Goal: Task Accomplishment & Management: Manage account settings

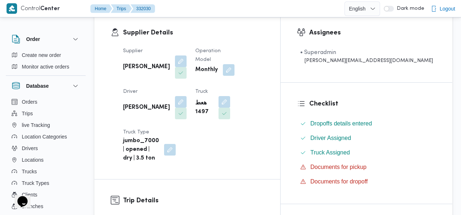
scroll to position [123, 0]
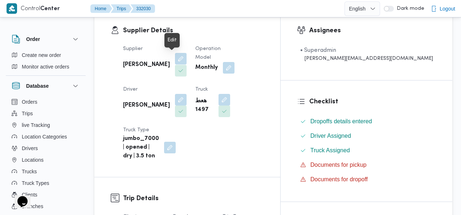
click at [176, 59] on button "button" at bounding box center [181, 59] width 12 height 12
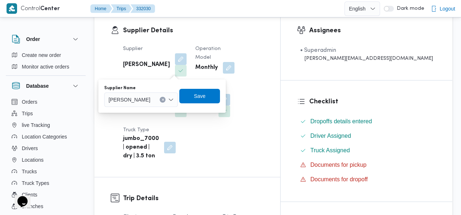
click at [164, 100] on icon "Clear input" at bounding box center [163, 100] width 2 height 2
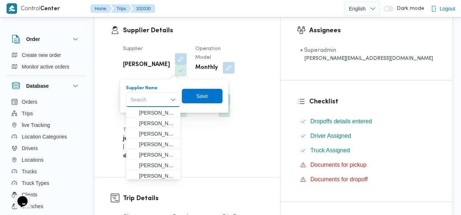
click at [157, 99] on div "Search" at bounding box center [153, 100] width 54 height 15
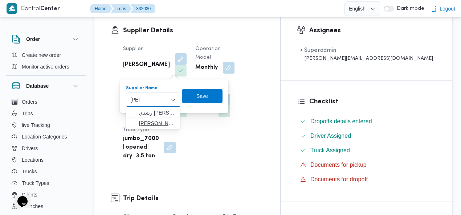
type input "باشا"
click at [152, 122] on span "ابراهيم رمضان ابراهيم عثمان ابو باشا" at bounding box center [157, 123] width 37 height 9
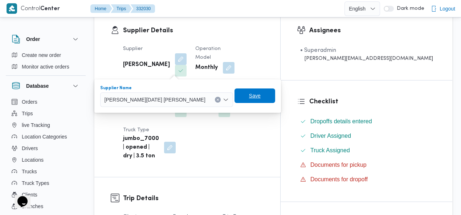
click at [249, 95] on span "Save" at bounding box center [255, 95] width 12 height 9
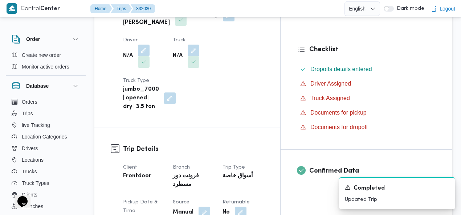
scroll to position [106, 0]
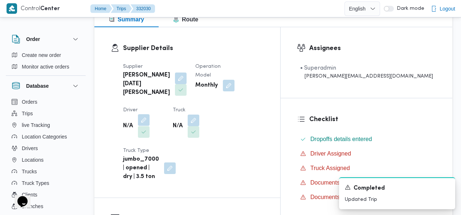
click at [150, 114] on button "button" at bounding box center [144, 120] width 12 height 12
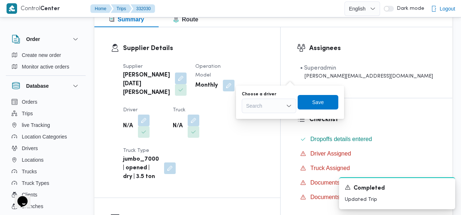
click at [271, 103] on div "Search" at bounding box center [269, 106] width 54 height 15
type input "بلا"
click at [280, 39] on div "Supplier Details Supplier ابراهيم رمضان ابراهيم عثمان ابوباشا Operation Model M…" at bounding box center [187, 112] width 186 height 171
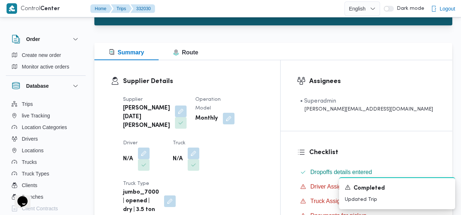
scroll to position [8, 0]
click at [52, 139] on button "Drivers" at bounding box center [46, 141] width 74 height 12
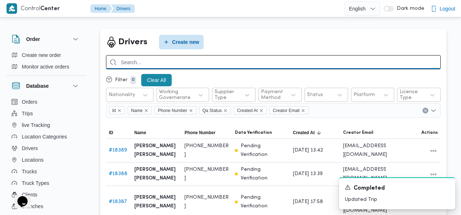
click at [342, 64] on input "search" at bounding box center [273, 62] width 335 height 14
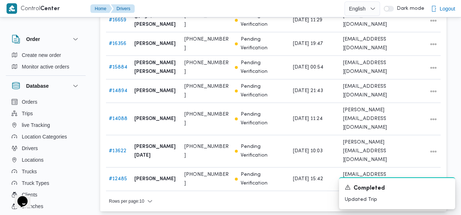
scroll to position [203, 0]
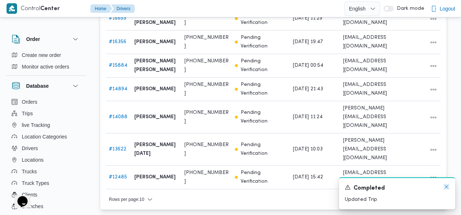
click at [446, 187] on icon "Dismiss toast" at bounding box center [447, 187] width 4 height 4
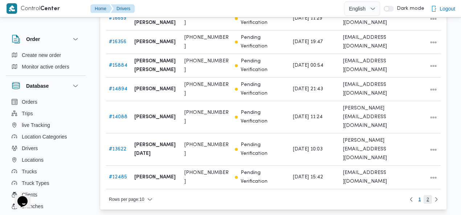
click at [428, 195] on span "2" at bounding box center [428, 199] width 3 height 9
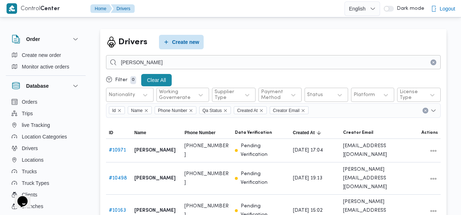
click at [261, 35] on div "Drivers Create new" at bounding box center [273, 42] width 335 height 15
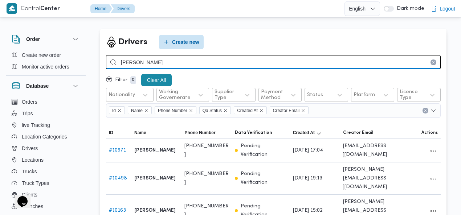
click at [146, 61] on input "ابوبكر" at bounding box center [273, 62] width 335 height 14
type input "ابوبكر بلا"
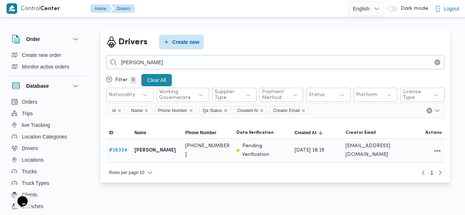
click at [120, 150] on link "# 18334" at bounding box center [118, 150] width 18 height 5
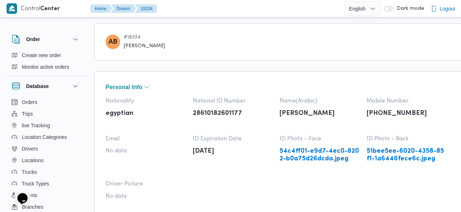
click at [264, 33] on div "AB # 18334 ابوبكر بلال قاسم جمعه" at bounding box center [320, 41] width 453 height 37
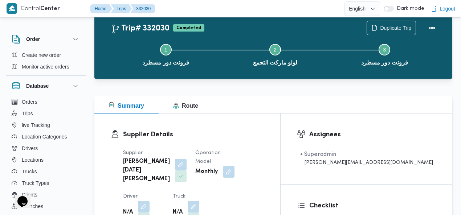
scroll to position [49, 0]
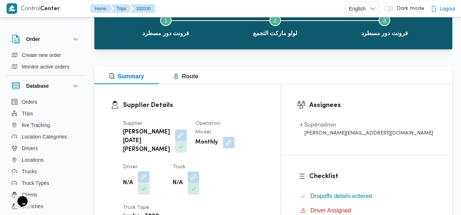
click at [150, 171] on button "button" at bounding box center [144, 177] width 12 height 12
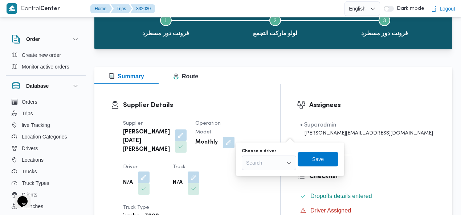
click at [272, 162] on div "Search" at bounding box center [269, 163] width 54 height 15
type input "ابوبك"
click at [280, 97] on div "Supplier Details Supplier ابراهيم رمضان ابراهيم عثمان ابوباشا Operation Model M…" at bounding box center [187, 169] width 186 height 171
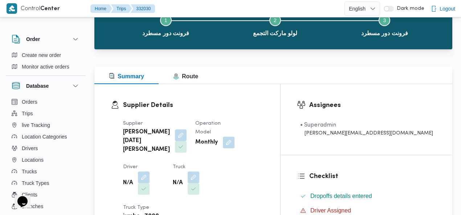
click at [280, 92] on div "Supplier Details Supplier ابراهيم رمضان ابراهيم عثمان ابوباشا Operation Model M…" at bounding box center [187, 169] width 186 height 171
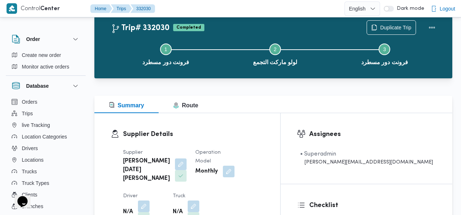
scroll to position [140, 0]
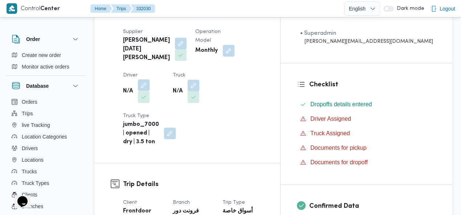
click at [150, 80] on button "button" at bounding box center [144, 86] width 12 height 12
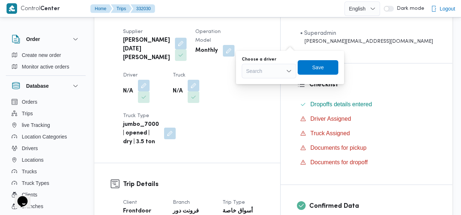
click at [270, 72] on div "Search" at bounding box center [269, 71] width 54 height 15
type input "بكر"
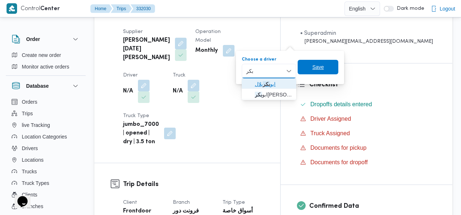
drag, startPoint x: 272, startPoint y: 84, endPoint x: 302, endPoint y: 72, distance: 33.0
click at [272, 84] on span "ابو بكر بلال" at bounding box center [273, 84] width 37 height 9
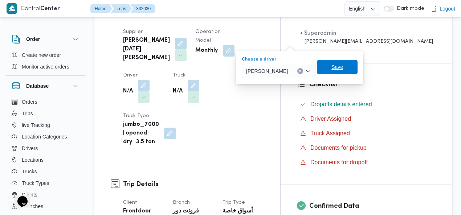
click at [325, 69] on span "Save" at bounding box center [337, 67] width 41 height 15
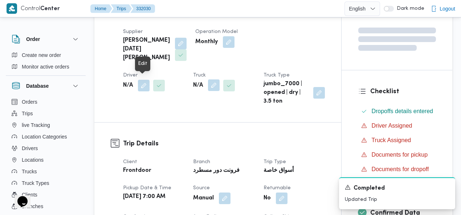
click at [208, 83] on button "button" at bounding box center [214, 86] width 12 height 12
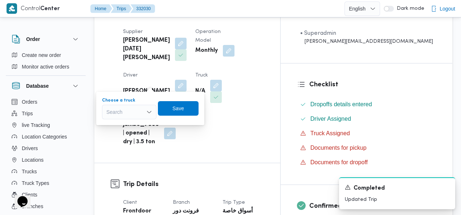
click at [117, 111] on div "Search" at bounding box center [129, 112] width 54 height 15
type input "1497"
click at [118, 123] on mark "1497" at bounding box center [120, 125] width 11 height 6
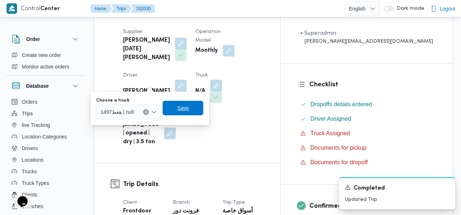
click at [172, 109] on span "Save" at bounding box center [183, 108] width 41 height 15
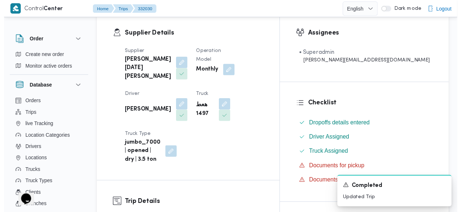
scroll to position [0, 0]
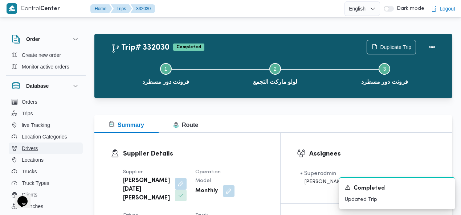
click at [37, 147] on span "Drivers" at bounding box center [30, 148] width 16 height 9
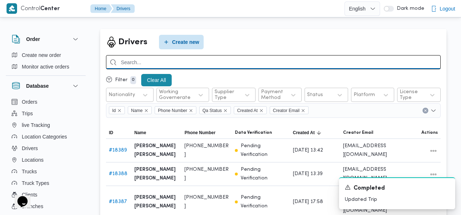
click at [350, 61] on input "search" at bounding box center [273, 62] width 335 height 14
type input "ابوبكر بلال"
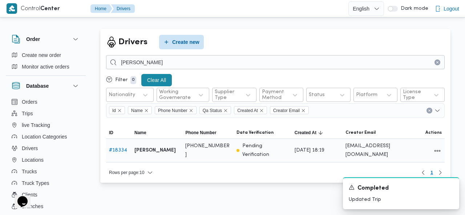
click at [118, 151] on link "# 18334" at bounding box center [118, 150] width 18 height 5
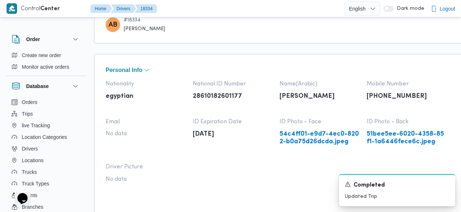
scroll to position [19, 0]
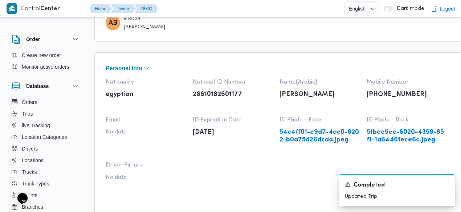
click at [316, 135] on link "54c4ff01-e9d7-4ec0-8202-b0a75d26dcda.jpeg" at bounding box center [320, 136] width 80 height 15
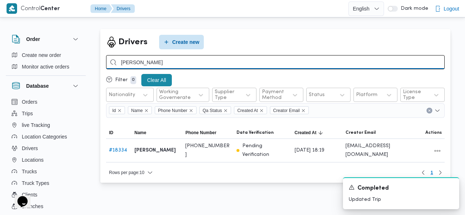
click at [226, 59] on input "ابوبكر بلال" at bounding box center [275, 62] width 338 height 14
click at [191, 61] on input "ابوبكر بلال" at bounding box center [275, 62] width 338 height 14
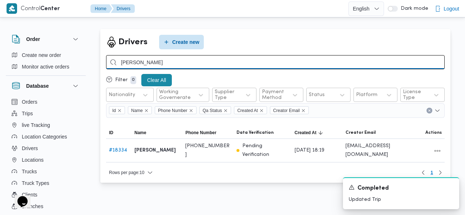
click at [191, 61] on input "ابوبكر بلال" at bounding box center [275, 62] width 338 height 14
paste input "search"
type input "[PERSON_NAME]"
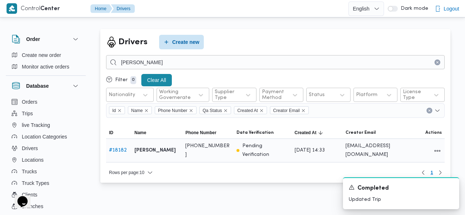
click at [118, 151] on link "# 18182" at bounding box center [118, 150] width 18 height 5
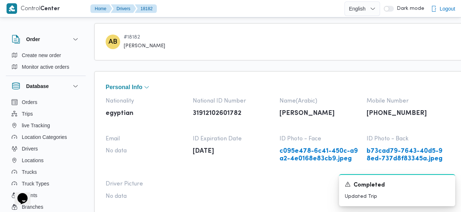
scroll to position [45, 0]
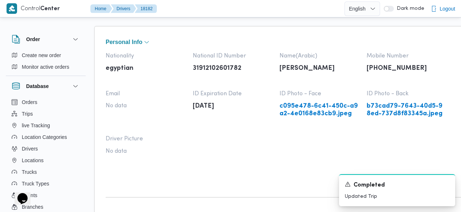
click at [323, 112] on link "c095e478-6c41-450c-a9a2-4e0168e83cb9.jpeg" at bounding box center [320, 109] width 80 height 15
click at [302, 111] on link "c095e478-6c41-450c-a9a2-4e0168e83cb9.jpeg" at bounding box center [320, 109] width 80 height 15
click at [384, 108] on link "b73cad79-7643-40d5-98ed-737d8f83345a.jpeg" at bounding box center [407, 109] width 80 height 15
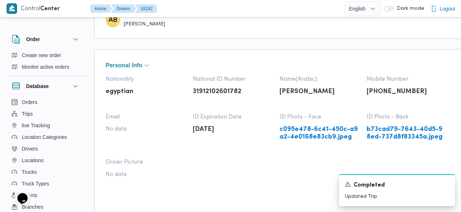
scroll to position [18, 0]
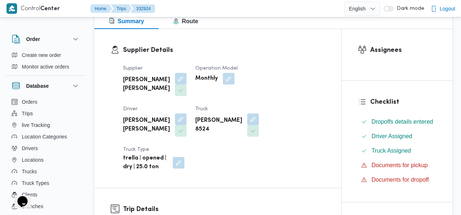
scroll to position [109, 0]
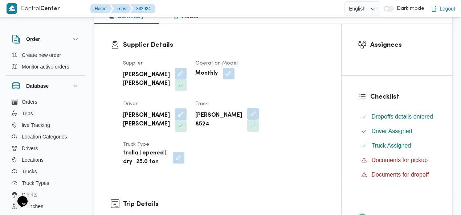
click at [247, 112] on button "button" at bounding box center [253, 114] width 12 height 12
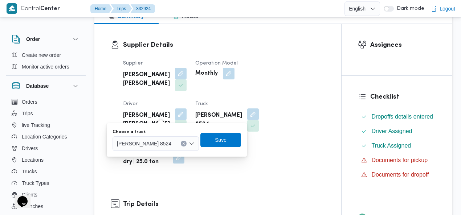
click at [182, 142] on icon "Clear input" at bounding box center [183, 143] width 3 height 3
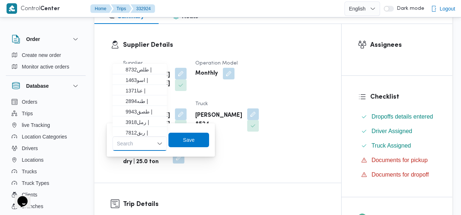
click at [140, 143] on div "Search Combo box. Selected. Combo box input. Search. Type some text or, to disp…" at bounding box center [140, 143] width 54 height 15
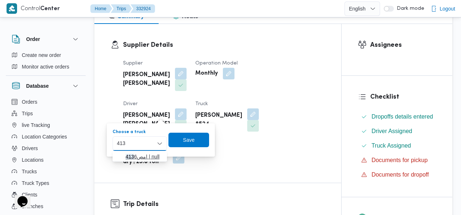
type input "413"
click at [122, 156] on icon "button" at bounding box center [120, 157] width 6 height 6
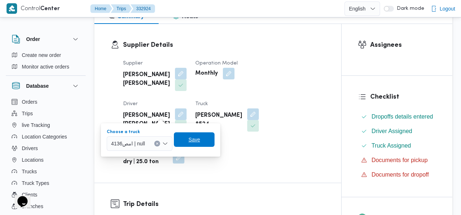
click at [200, 138] on span "Save" at bounding box center [194, 139] width 12 height 9
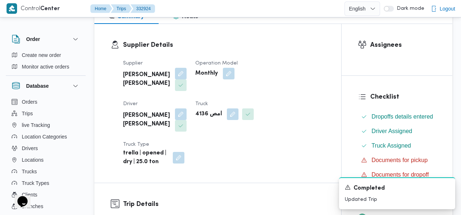
scroll to position [0, 0]
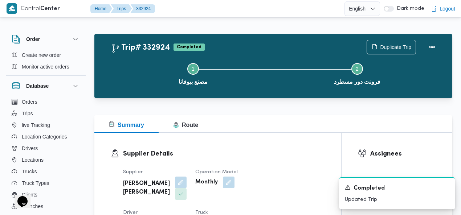
click at [262, 37] on div "Trip# 332924 Completed Duplicate Trip Step 1 is incomplete 1 مصنع بيوفانا Step …" at bounding box center [273, 66] width 358 height 64
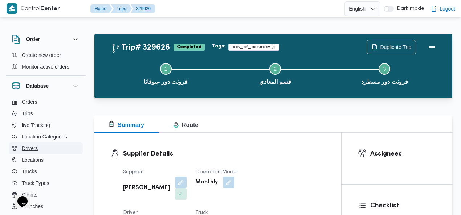
click at [36, 148] on span "Drivers" at bounding box center [30, 148] width 16 height 9
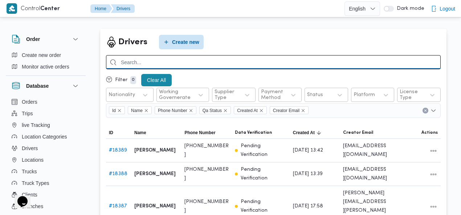
click at [271, 62] on input "search" at bounding box center [273, 62] width 335 height 14
paste input "[PERSON_NAME]"
type input "[PERSON_NAME]"
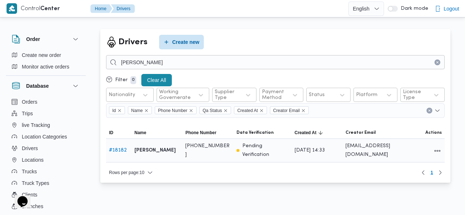
click at [118, 150] on link "# 18182" at bounding box center [118, 150] width 18 height 5
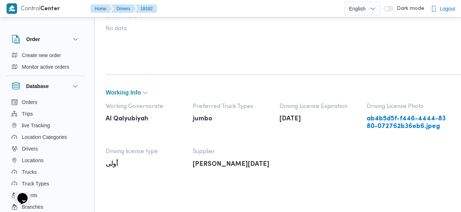
scroll to position [168, 0]
click at [408, 123] on link "ab4b5d5f-f446-4444-8380-072762b36eb6.jpeg" at bounding box center [407, 121] width 80 height 15
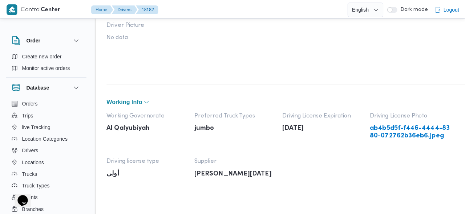
scroll to position [0, 0]
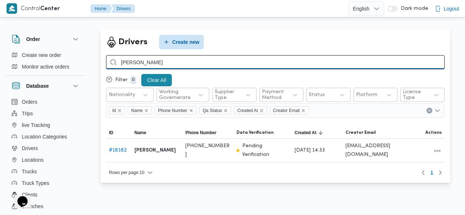
click at [217, 60] on input "[PERSON_NAME]" at bounding box center [275, 62] width 338 height 14
paste input "بكر بلال قاسم جمعه"
type input "ابوبكر بلال قاسم جمعه"
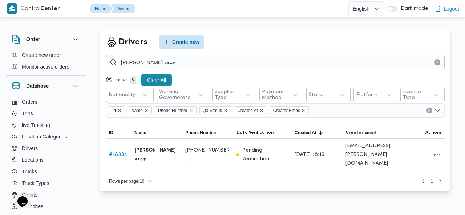
click at [286, 36] on div "Drivers Create new" at bounding box center [275, 42] width 338 height 15
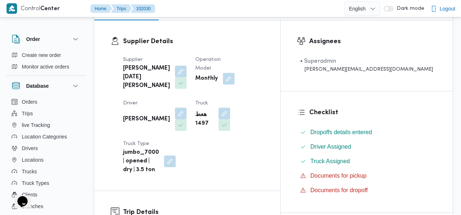
scroll to position [130, 0]
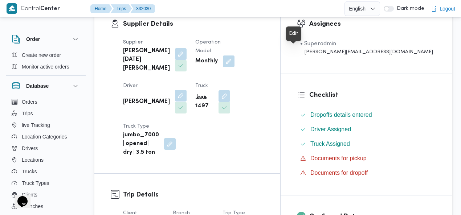
click at [187, 90] on button "button" at bounding box center [181, 96] width 12 height 12
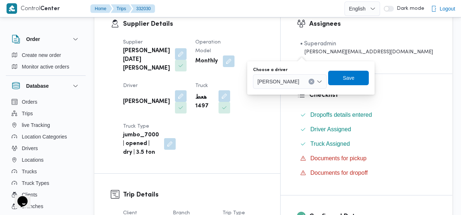
click at [311, 81] on icon "Clear input" at bounding box center [312, 82] width 2 height 2
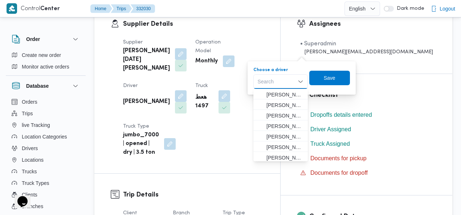
click at [280, 34] on div "Supplier Details Supplier ابراهيم رمضان ابراهيم عثمان ابوباشا Operation Model M…" at bounding box center [187, 88] width 186 height 171
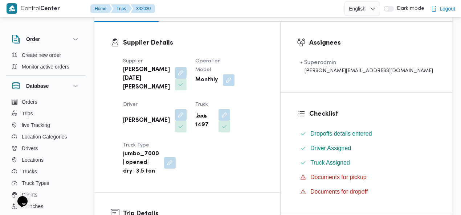
scroll to position [121, 0]
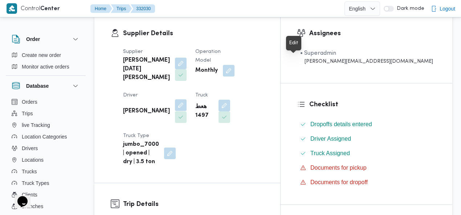
click at [187, 99] on button "button" at bounding box center [181, 105] width 12 height 12
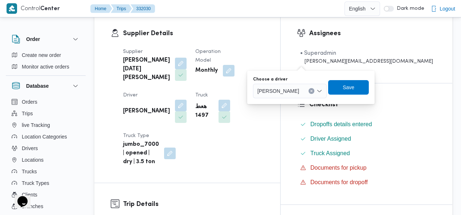
click at [309, 90] on button "Clear input" at bounding box center [312, 91] width 6 height 6
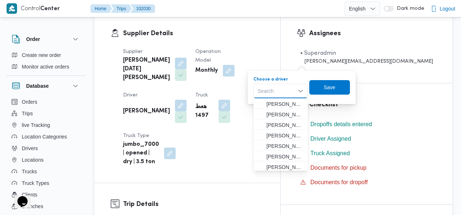
click at [281, 90] on div "Search" at bounding box center [280, 91] width 54 height 15
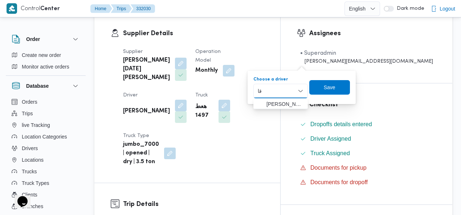
type input "قا"
click at [281, 103] on span "[PERSON_NAME] قا سم جمعه" at bounding box center [284, 104] width 37 height 9
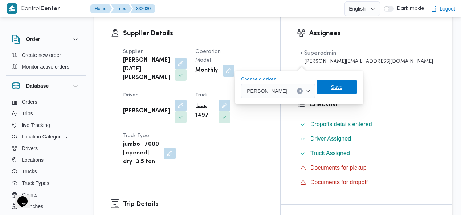
click at [340, 90] on span "Save" at bounding box center [337, 87] width 12 height 9
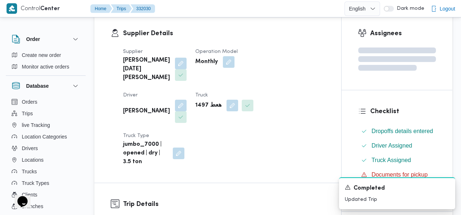
click at [307, 33] on h3 "Supplier Details" at bounding box center [224, 34] width 202 height 10
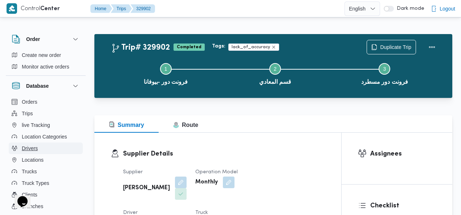
click at [30, 147] on span "Drivers" at bounding box center [30, 148] width 16 height 9
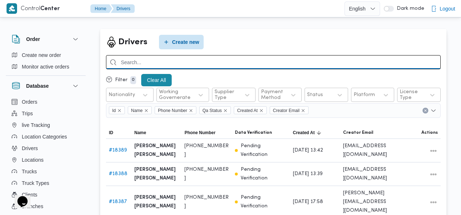
click at [254, 59] on input "search" at bounding box center [273, 62] width 335 height 14
type input "بلال"
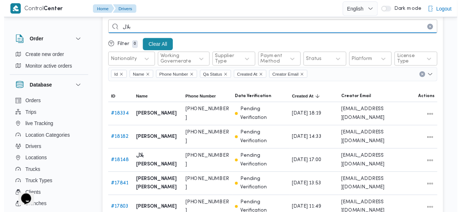
scroll to position [37, 0]
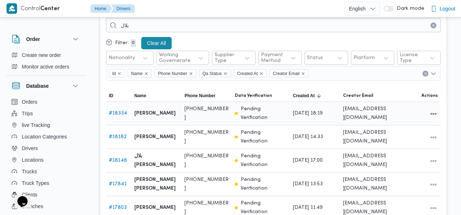
click at [121, 114] on link "# 18334" at bounding box center [118, 113] width 18 height 5
click at [116, 137] on link "# 18182" at bounding box center [118, 137] width 18 height 5
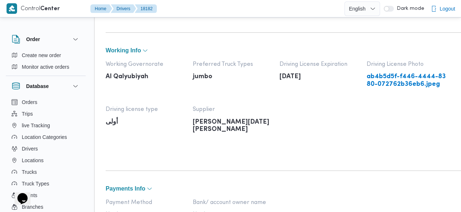
scroll to position [226, 0]
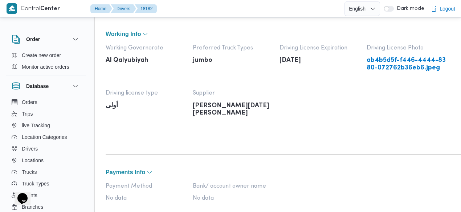
click at [399, 68] on link "ab4b5d5f-f446-4444-8380-072762b36eb6.jpeg" at bounding box center [407, 64] width 80 height 15
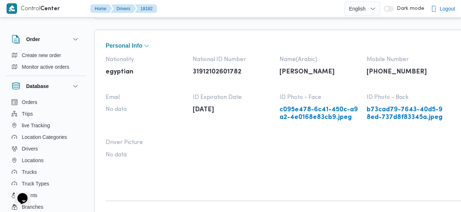
scroll to position [37, 0]
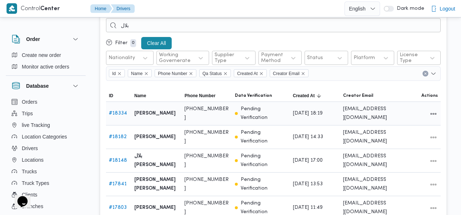
click at [118, 112] on link "# 18334" at bounding box center [118, 113] width 18 height 5
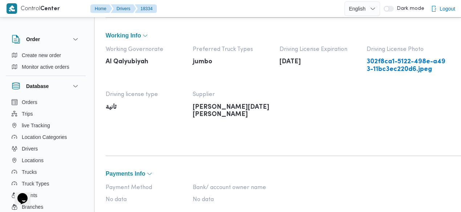
scroll to position [226, 0]
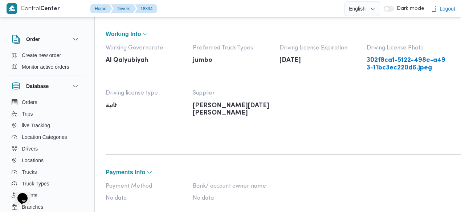
click at [383, 69] on link "302f8ca1-5122-498e-a493-11bc3ec220d6.jpeg" at bounding box center [407, 64] width 80 height 15
click at [245, 27] on div "Personal Info Nationality egyptian National ID Number 28610182601177 Name(Arabi…" at bounding box center [286, 88] width 385 height 487
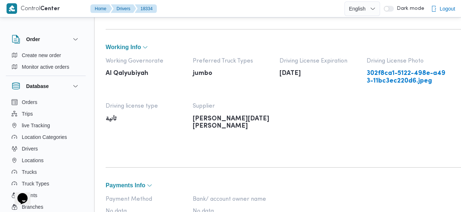
scroll to position [211, 0]
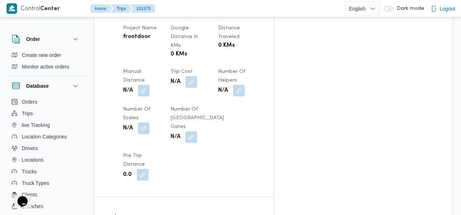
scroll to position [479, 0]
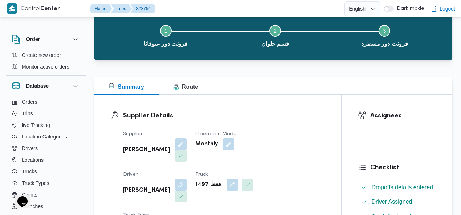
scroll to position [126, 0]
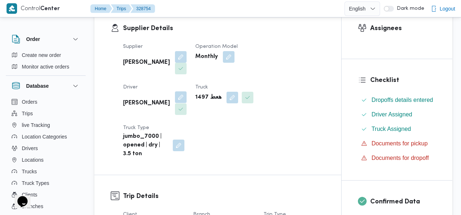
click at [187, 91] on button "button" at bounding box center [181, 97] width 12 height 12
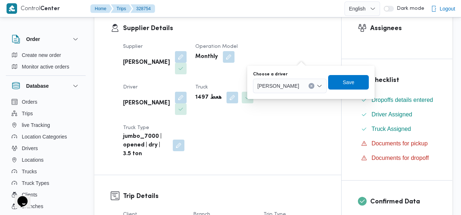
click at [309, 85] on button "Clear input" at bounding box center [312, 86] width 6 height 6
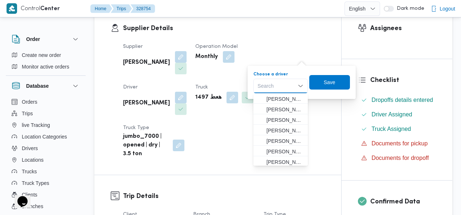
click at [282, 85] on div "Search Combo box. Selected. Combo box input. Search. Type some text or, to disp…" at bounding box center [280, 86] width 54 height 15
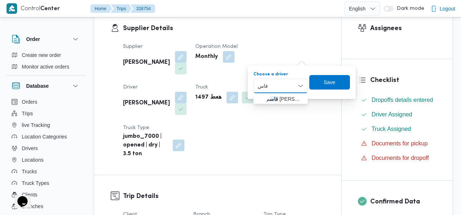
click at [267, 87] on input "قاس" at bounding box center [263, 86] width 11 height 9
type input "بلال"
click at [263, 89] on input "بلال" at bounding box center [262, 86] width 9 height 9
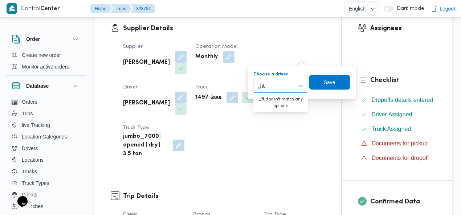
click at [263, 89] on input "بلال" at bounding box center [262, 86] width 9 height 9
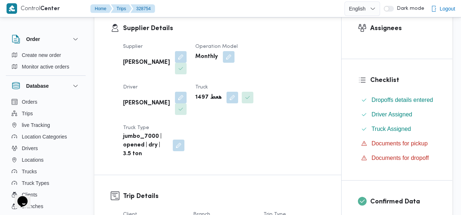
click at [292, 25] on h3 "Supplier Details" at bounding box center [224, 29] width 202 height 10
click at [170, 99] on b "[PERSON_NAME]" at bounding box center [146, 103] width 47 height 9
click at [270, 19] on div "Supplier Details Supplier [PERSON_NAME] Operation Model Monthly Driver [PERSON_…" at bounding box center [217, 91] width 247 height 168
